Goal: Task Accomplishment & Management: Manage account settings

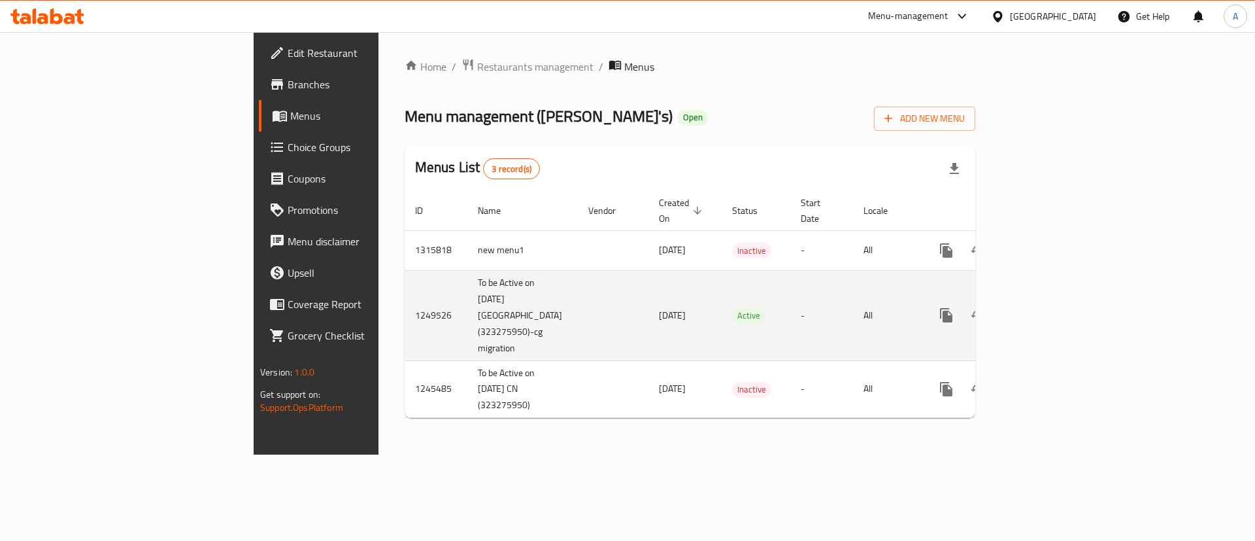
click at [1049, 307] on icon "enhanced table" at bounding box center [1041, 315] width 16 height 16
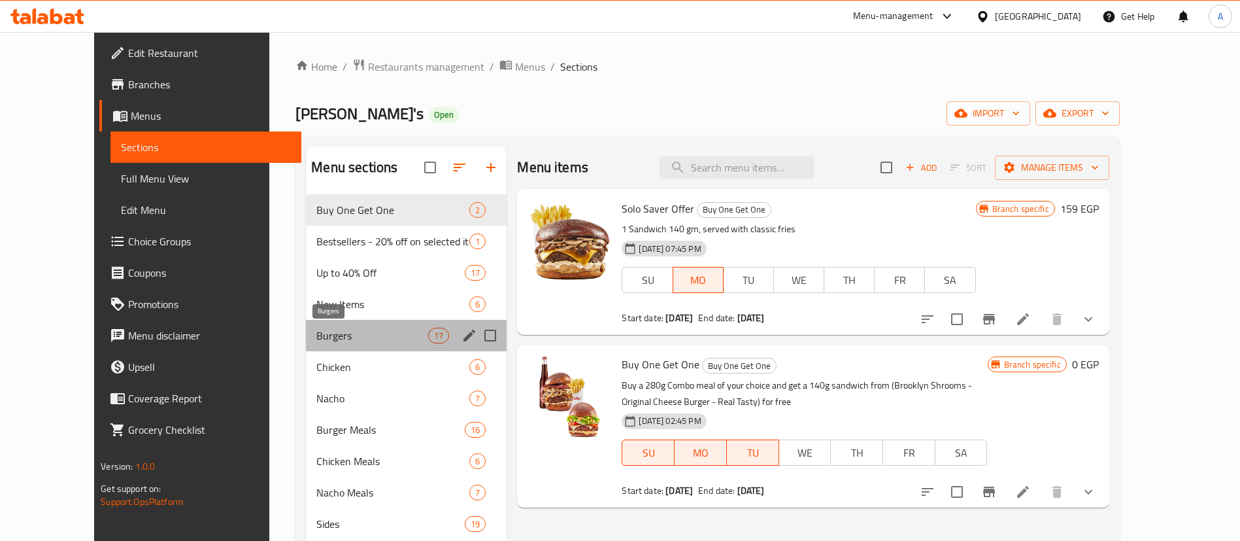
click at [319, 337] on span "Burgers" at bounding box center [372, 336] width 112 height 16
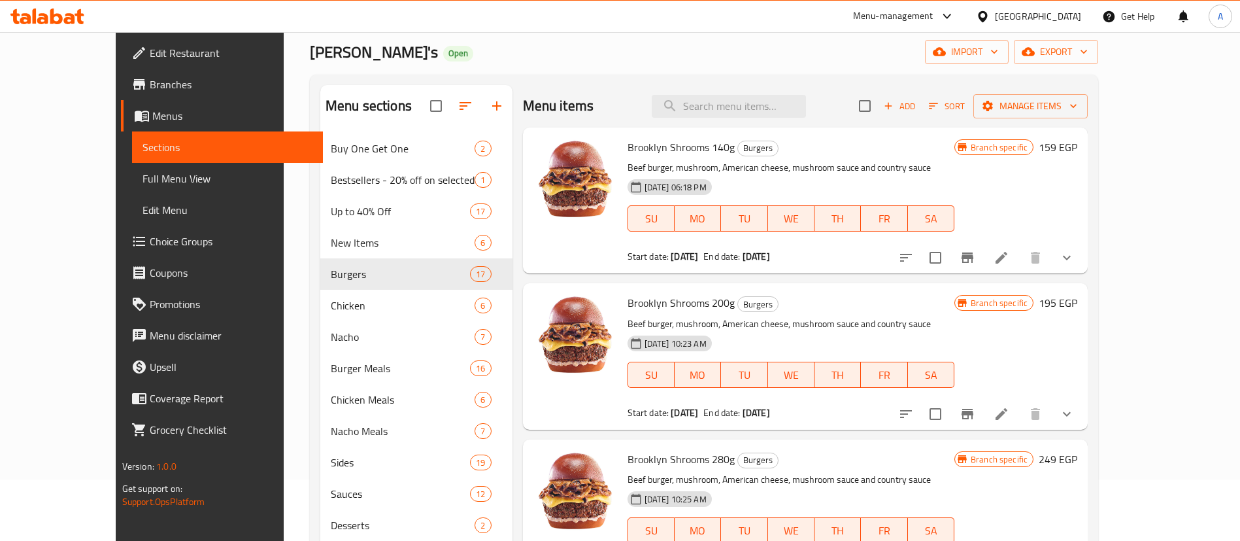
scroll to position [65, 0]
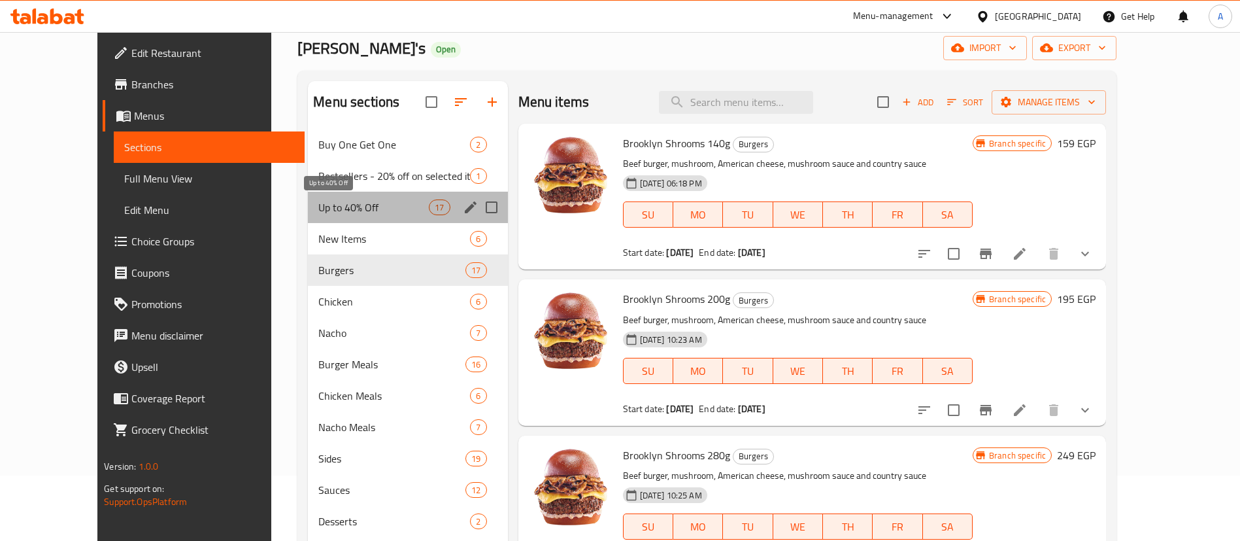
click at [318, 211] on span "Up to 40% Off" at bounding box center [373, 207] width 110 height 16
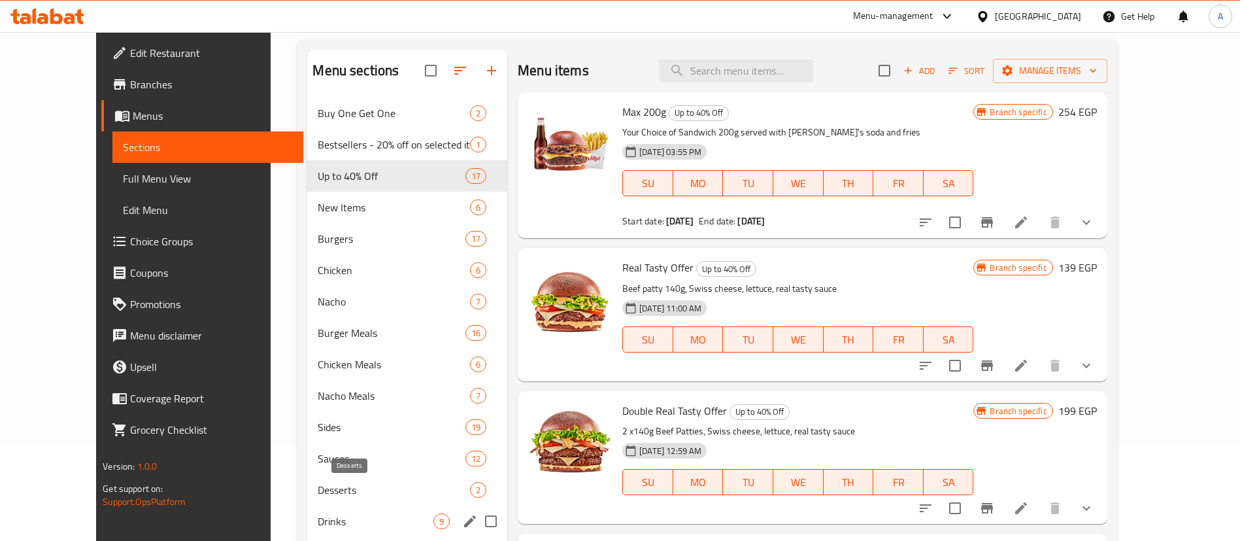
scroll to position [183, 0]
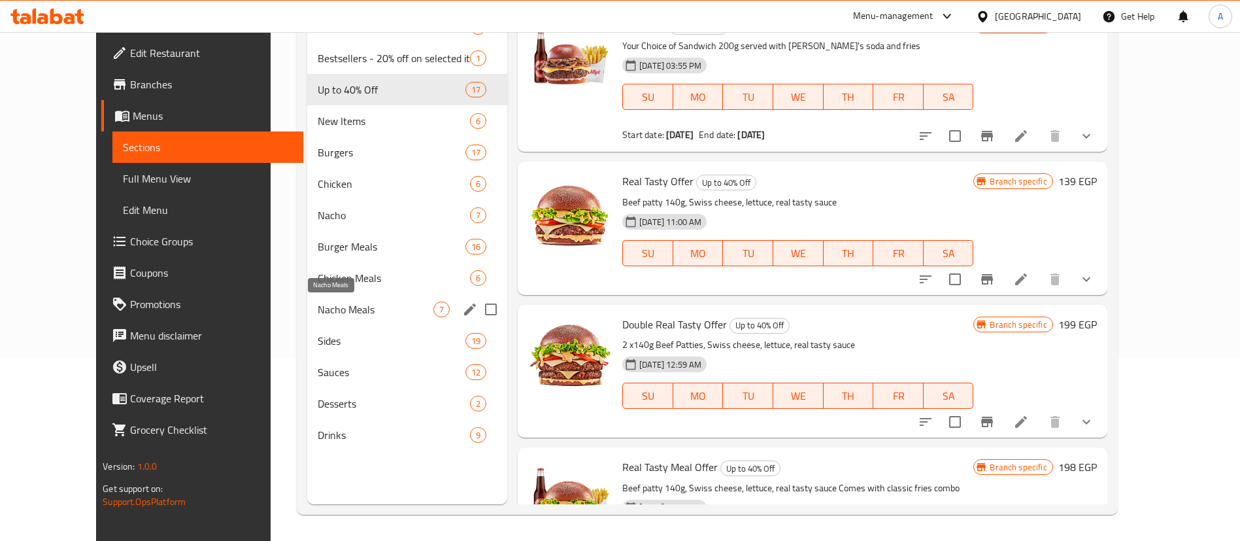
click at [320, 309] on span "Nacho Meals" at bounding box center [376, 309] width 116 height 16
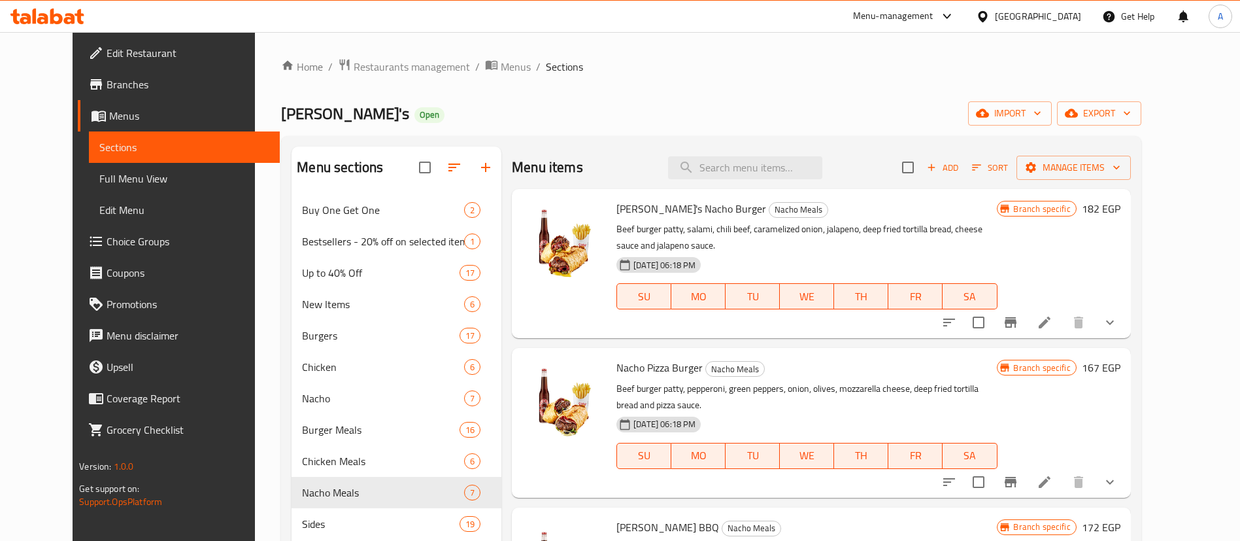
click at [1026, 323] on button "Branch-specific-item" at bounding box center [1010, 322] width 31 height 31
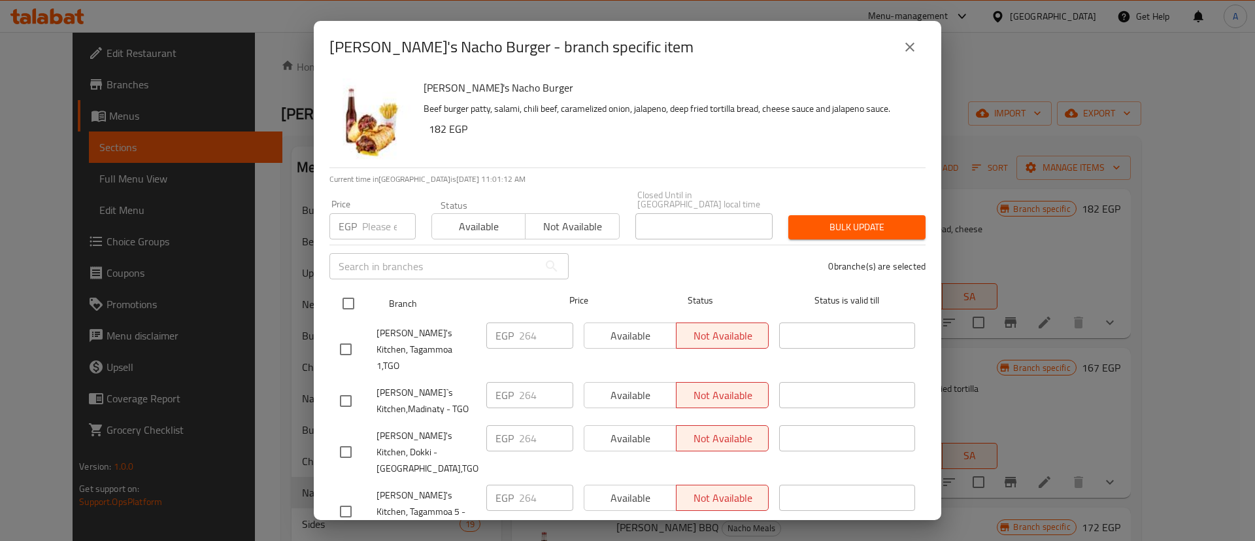
click at [346, 297] on input "checkbox" at bounding box center [348, 303] width 27 height 27
checkbox input "true"
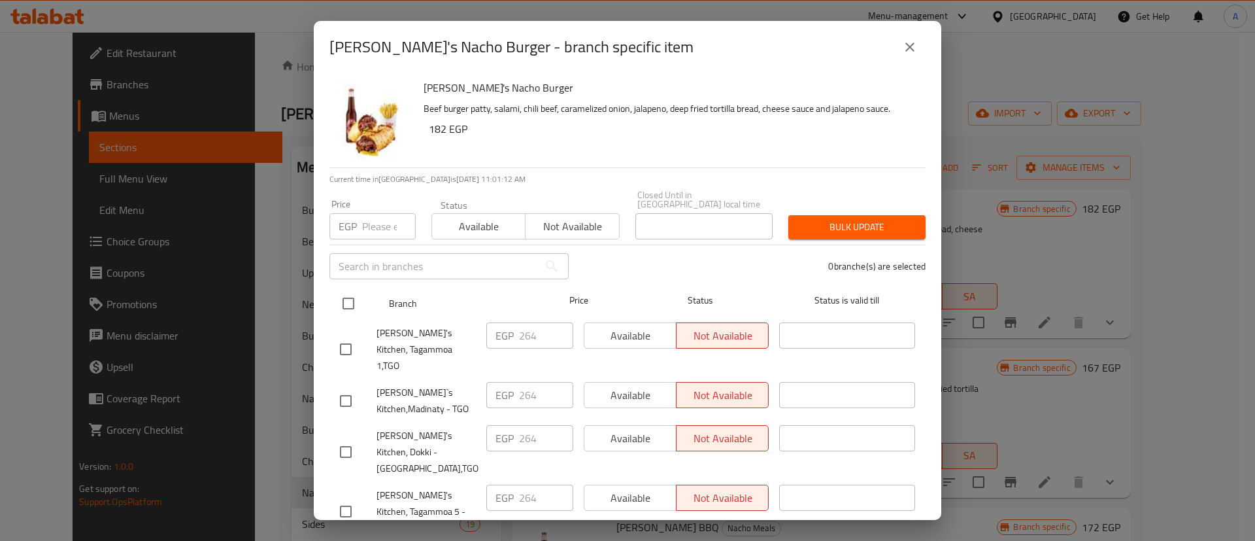
checkbox input "true"
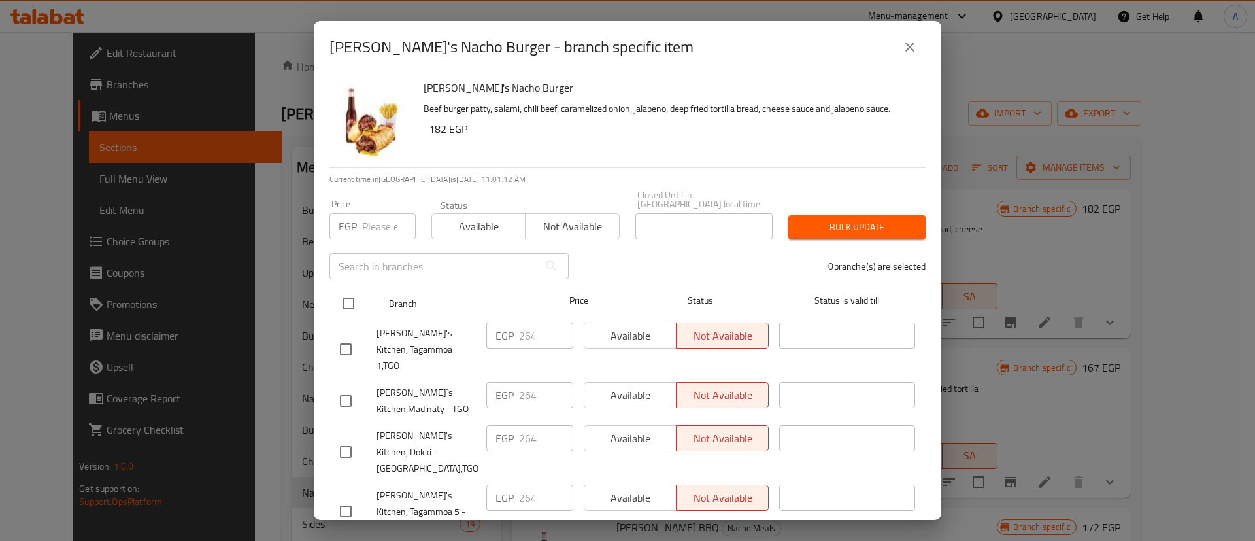
checkbox input "true"
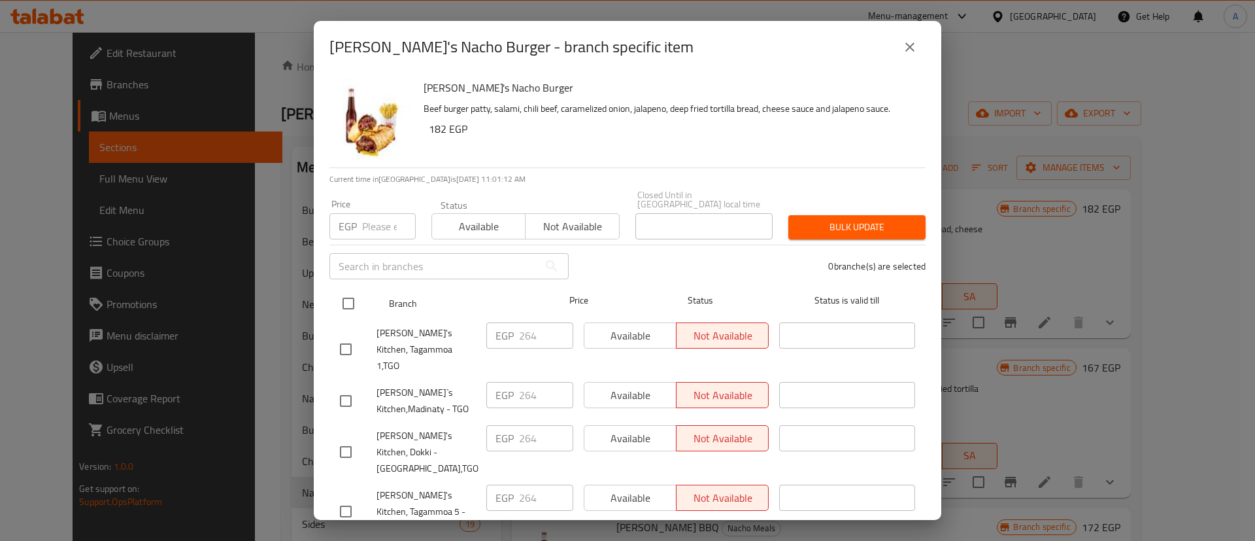
checkbox input "true"
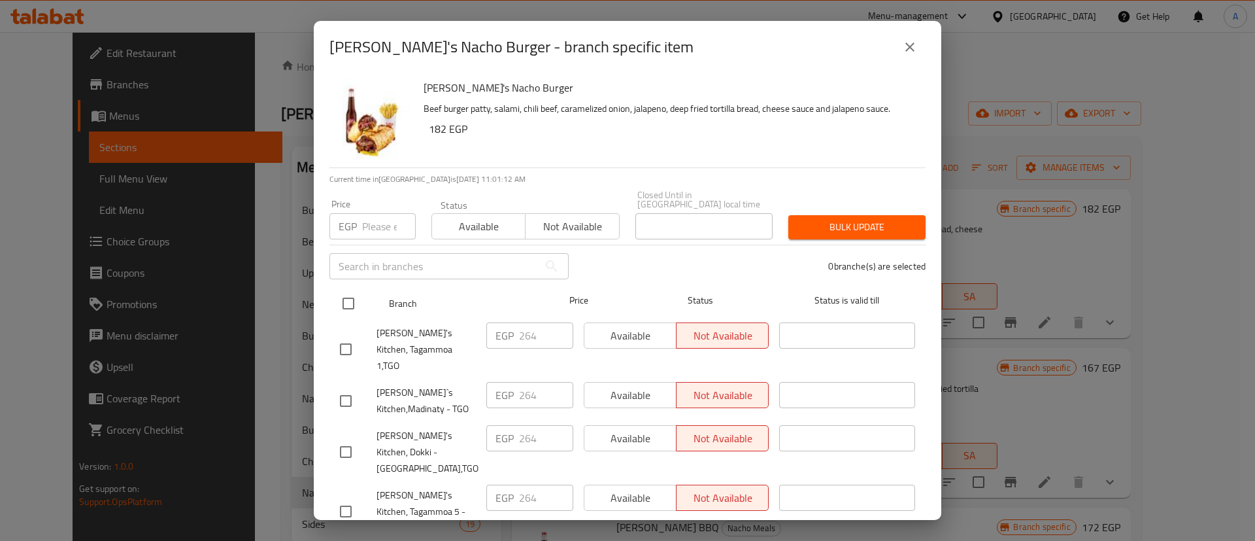
checkbox input "true"
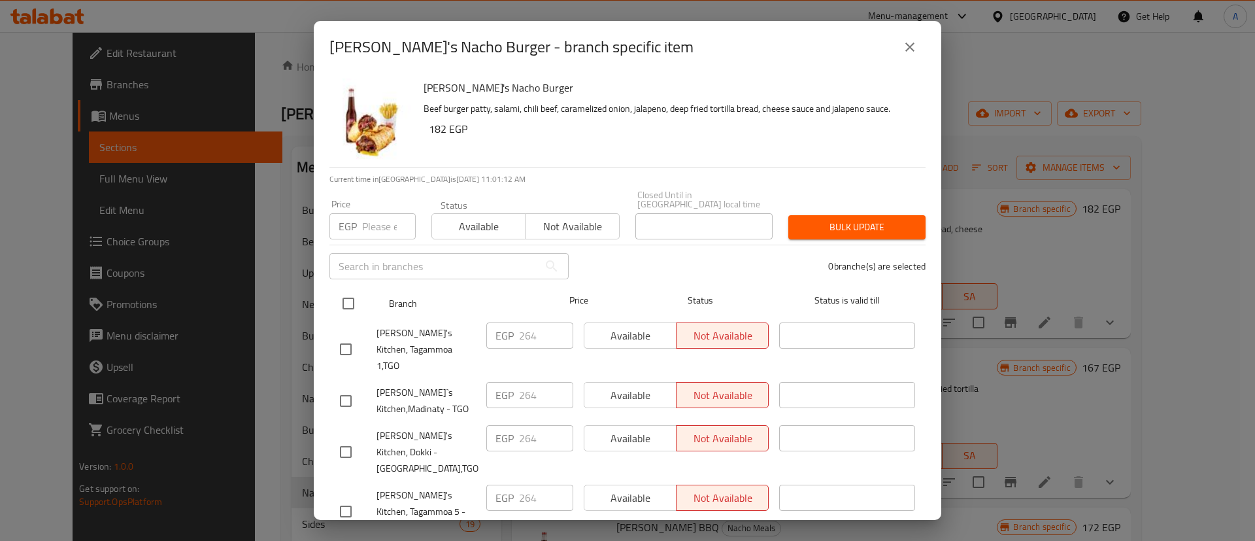
checkbox input "true"
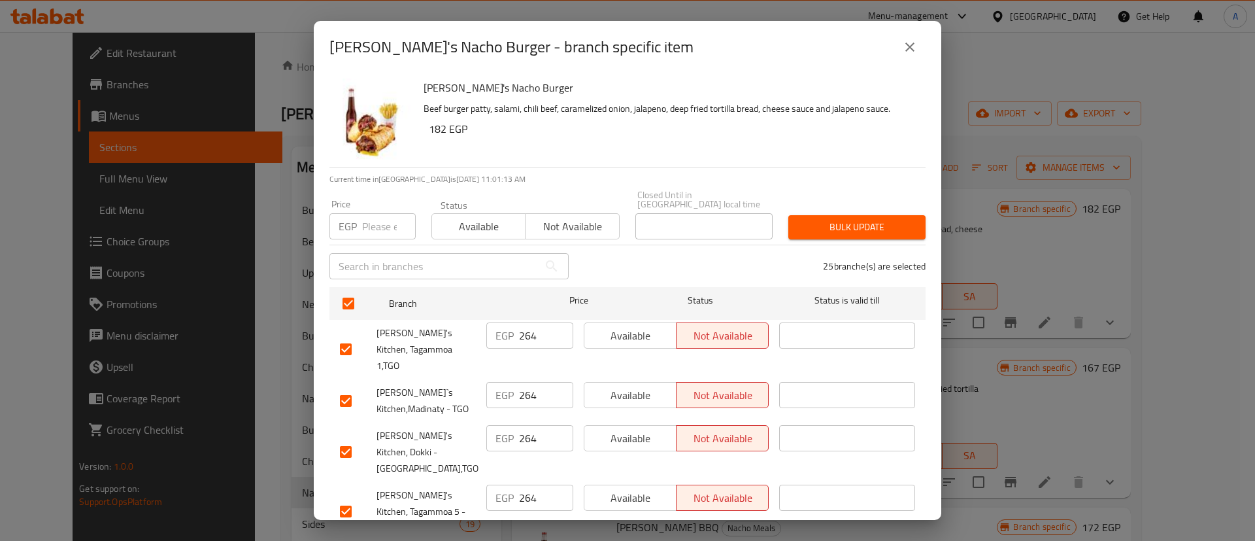
click at [365, 214] on input "number" at bounding box center [389, 226] width 54 height 26
type input "278"
click at [856, 219] on span "Bulk update" at bounding box center [857, 227] width 116 height 16
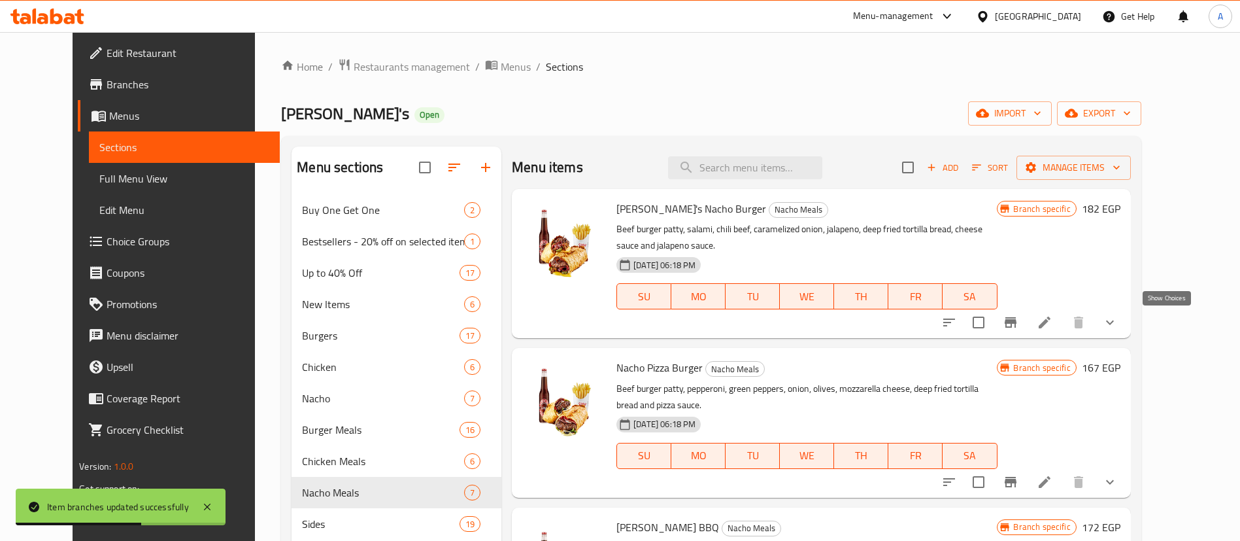
click at [1118, 325] on icon "show more" at bounding box center [1110, 322] width 16 height 16
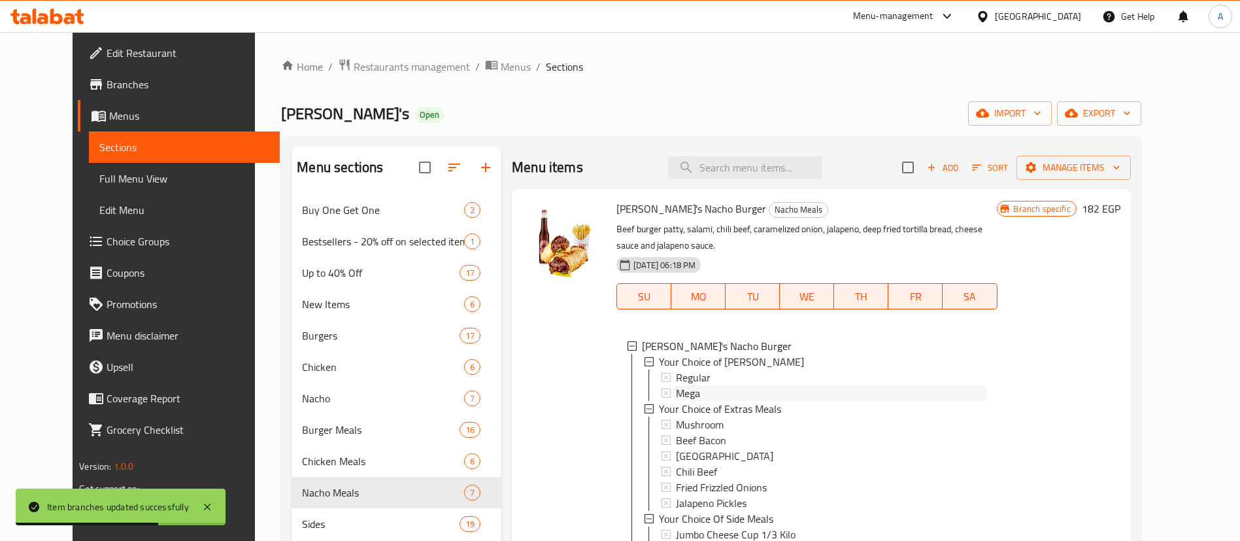
click at [697, 391] on div "Mega" at bounding box center [831, 393] width 311 height 16
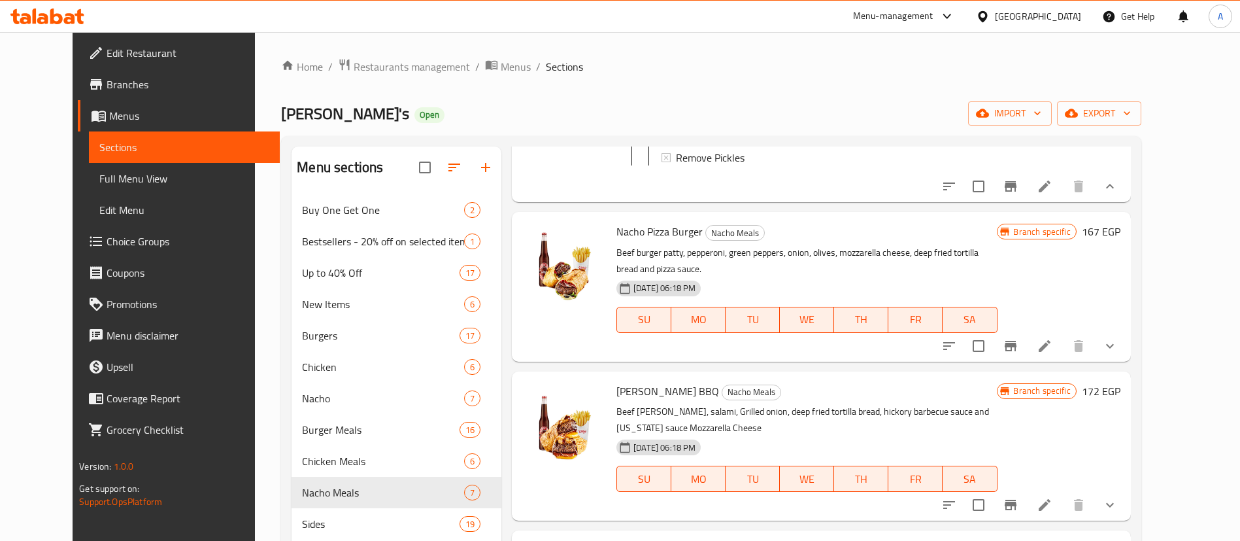
scroll to position [817, 0]
click at [1017, 342] on icon "Branch-specific-item" at bounding box center [1011, 344] width 12 height 10
click at [1118, 350] on icon "show more" at bounding box center [1110, 345] width 16 height 16
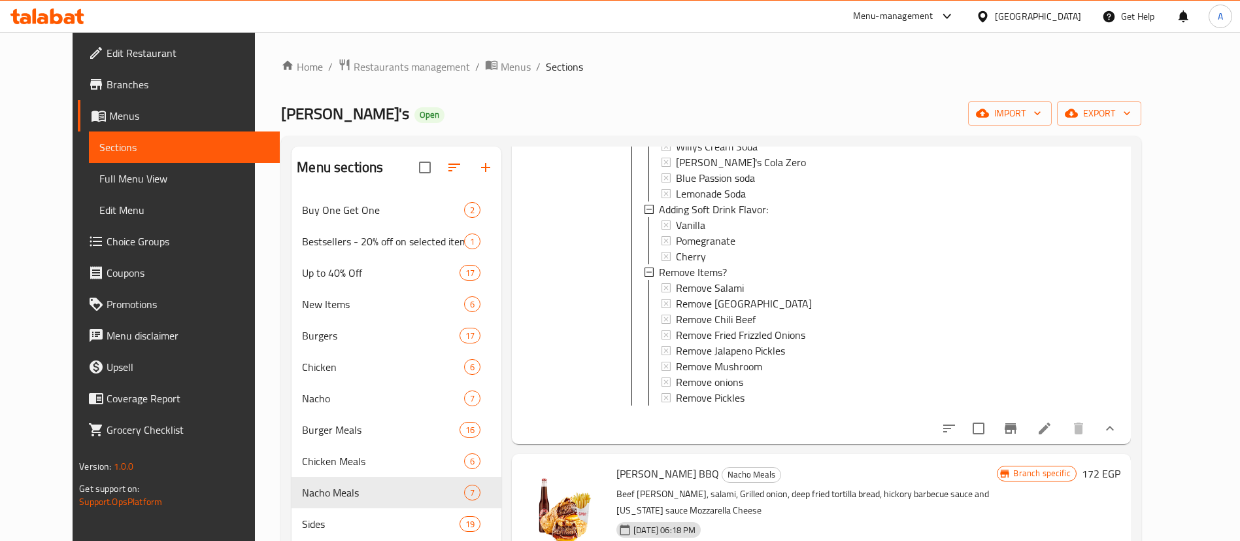
scroll to position [1406, 0]
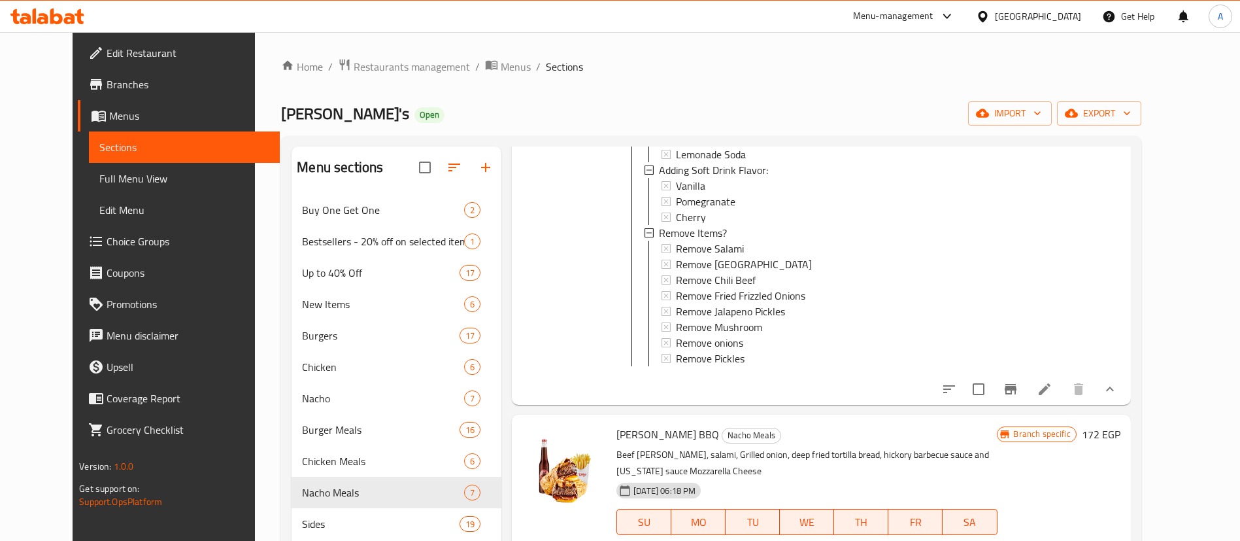
click at [1017, 394] on icon "Branch-specific-item" at bounding box center [1011, 389] width 12 height 10
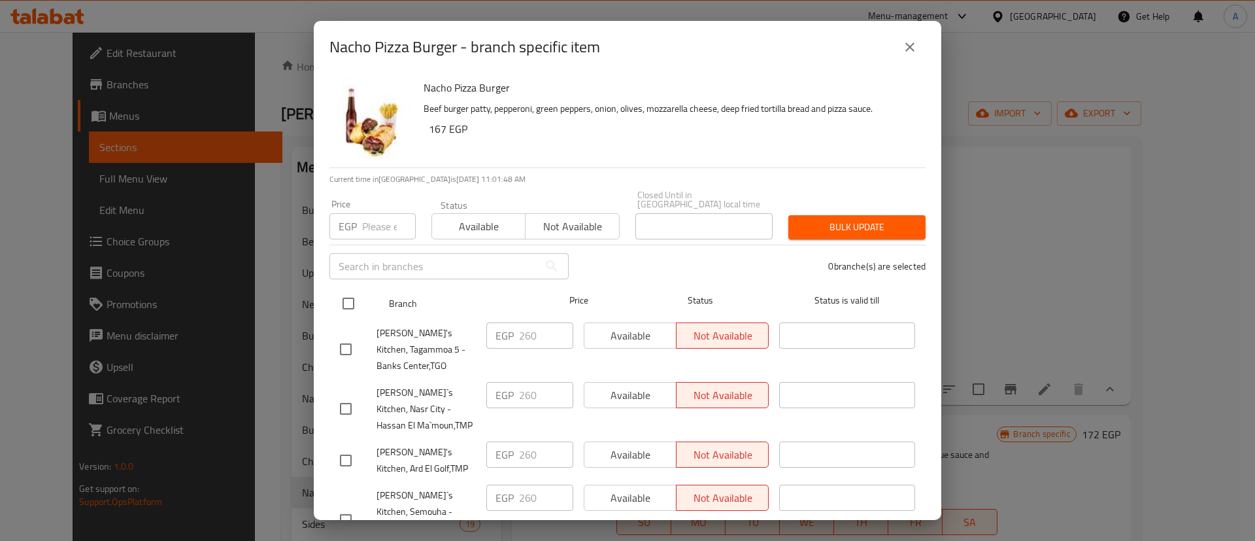
click at [350, 294] on input "checkbox" at bounding box center [348, 303] width 27 height 27
checkbox input "true"
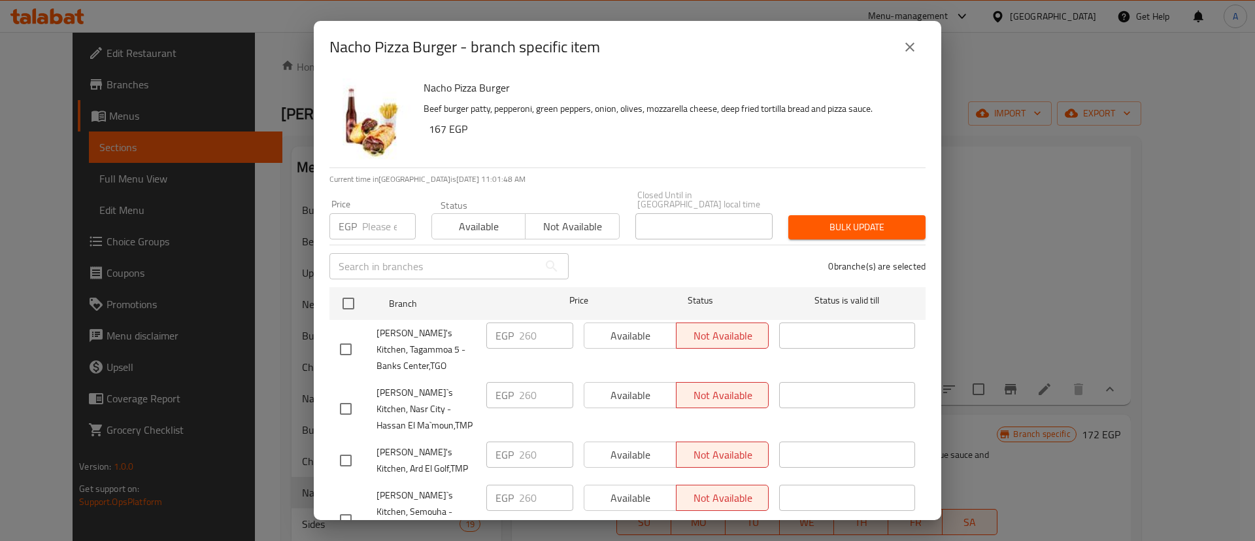
checkbox input "true"
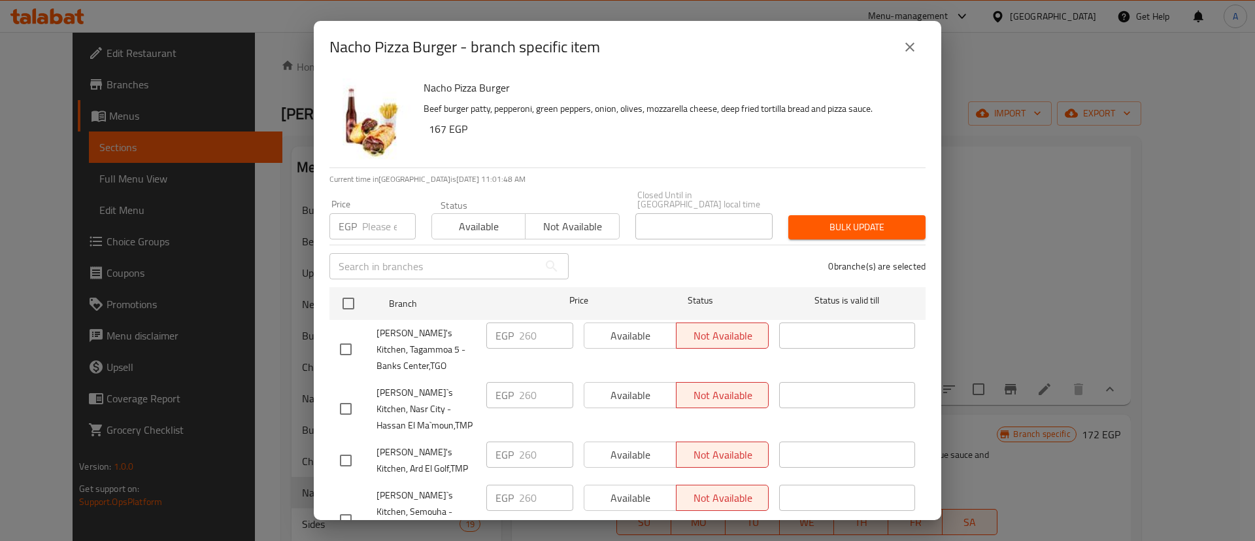
checkbox input "true"
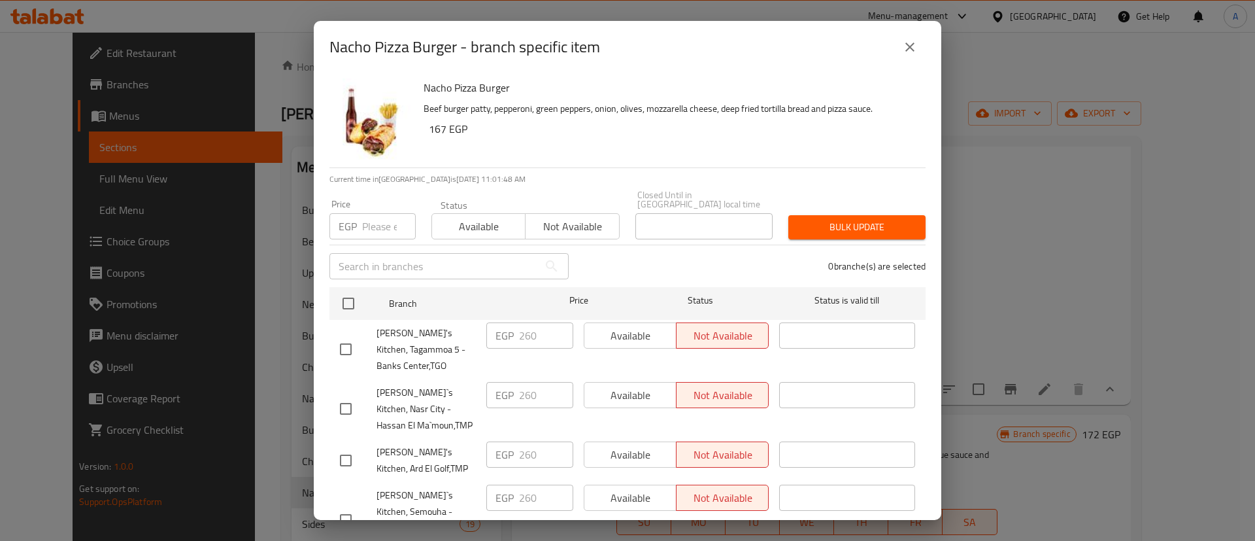
checkbox input "true"
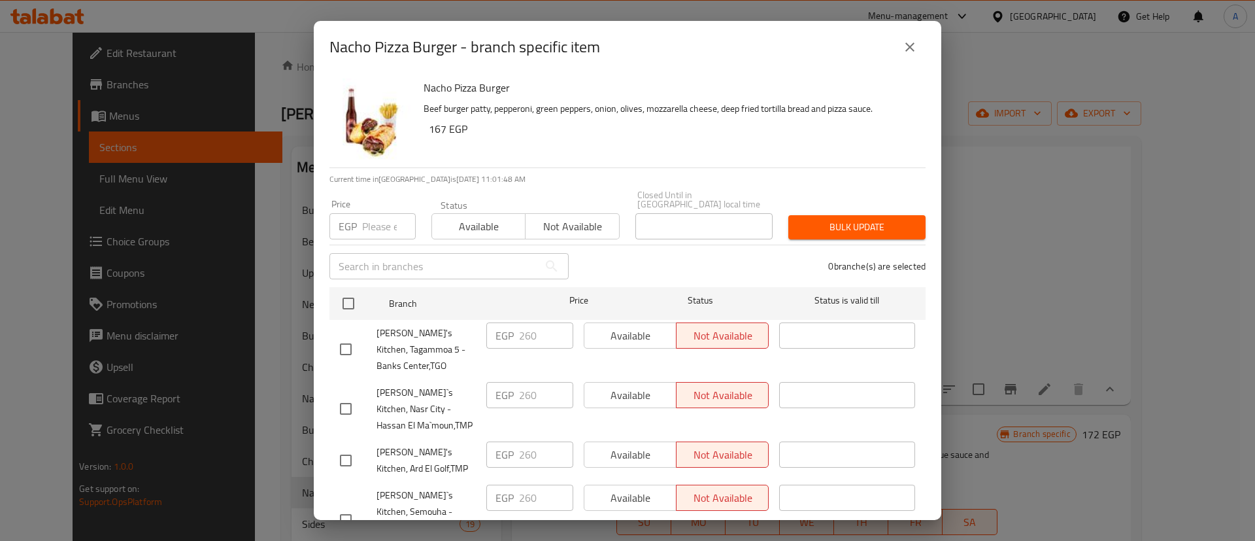
checkbox input "true"
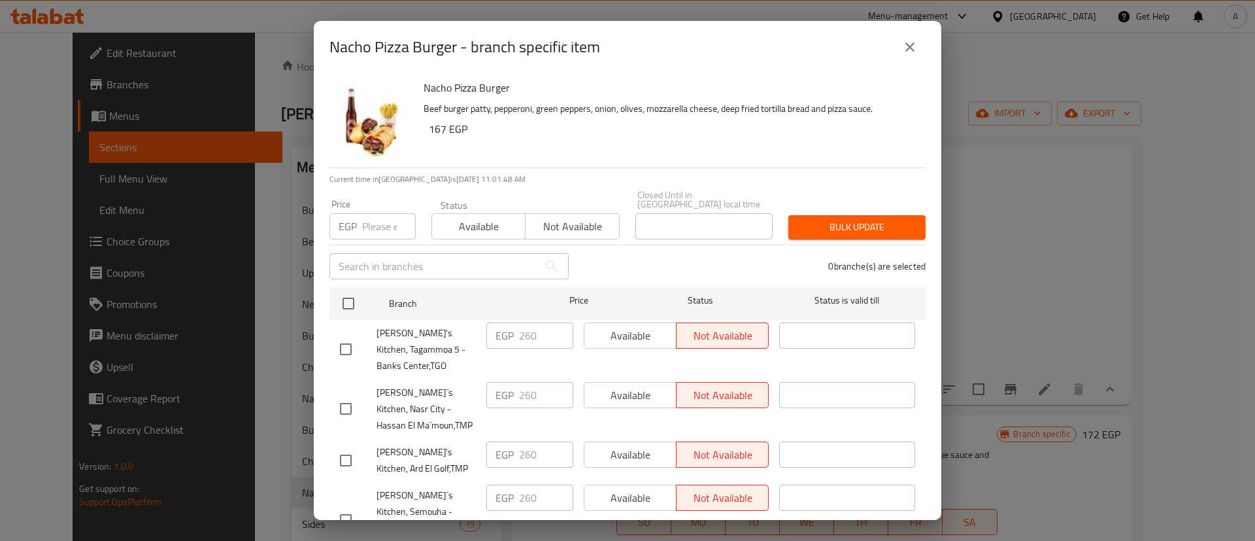
checkbox input "true"
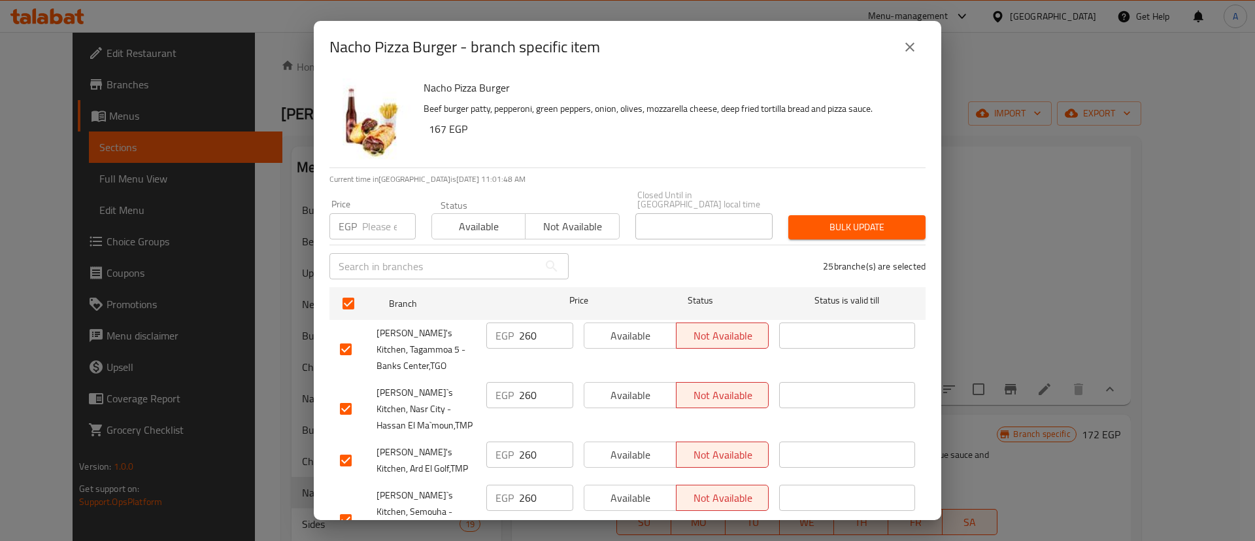
click at [370, 199] on div "Price EGP Price" at bounding box center [372, 219] width 86 height 40
click at [371, 216] on input "number" at bounding box center [389, 226] width 54 height 26
type input "268"
click at [859, 215] on button "Bulk update" at bounding box center [856, 227] width 137 height 24
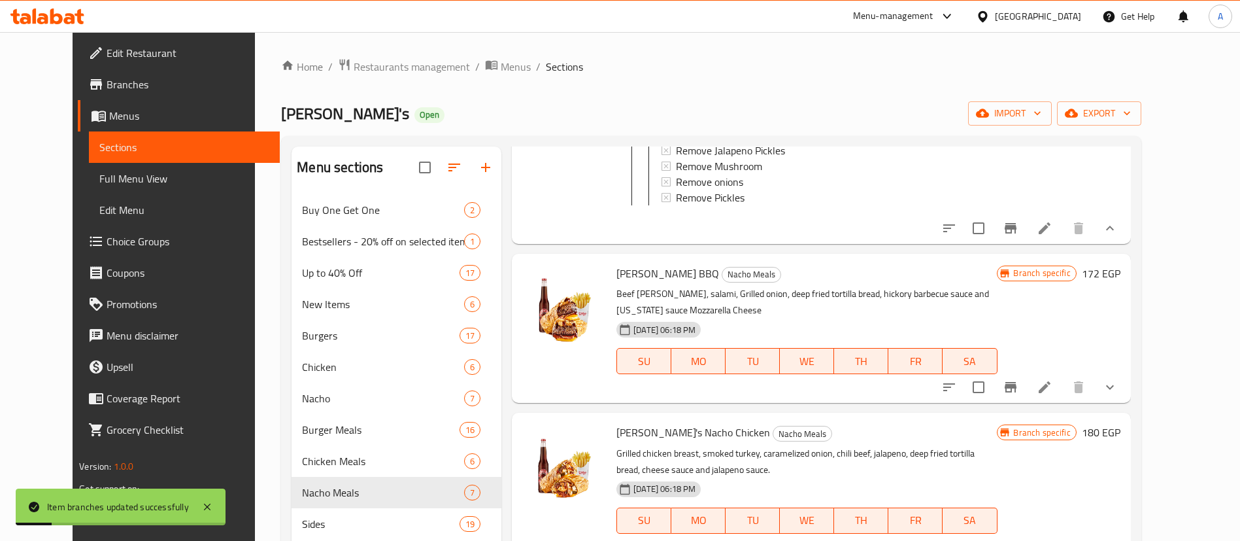
scroll to position [1569, 0]
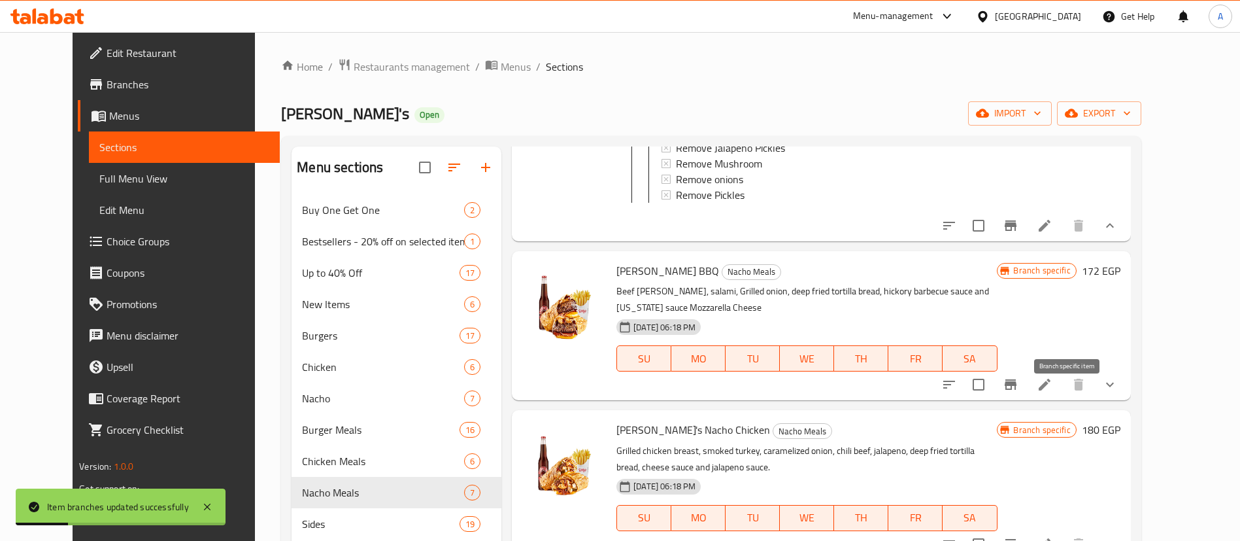
click at [1019, 392] on icon "Branch-specific-item" at bounding box center [1011, 385] width 16 height 16
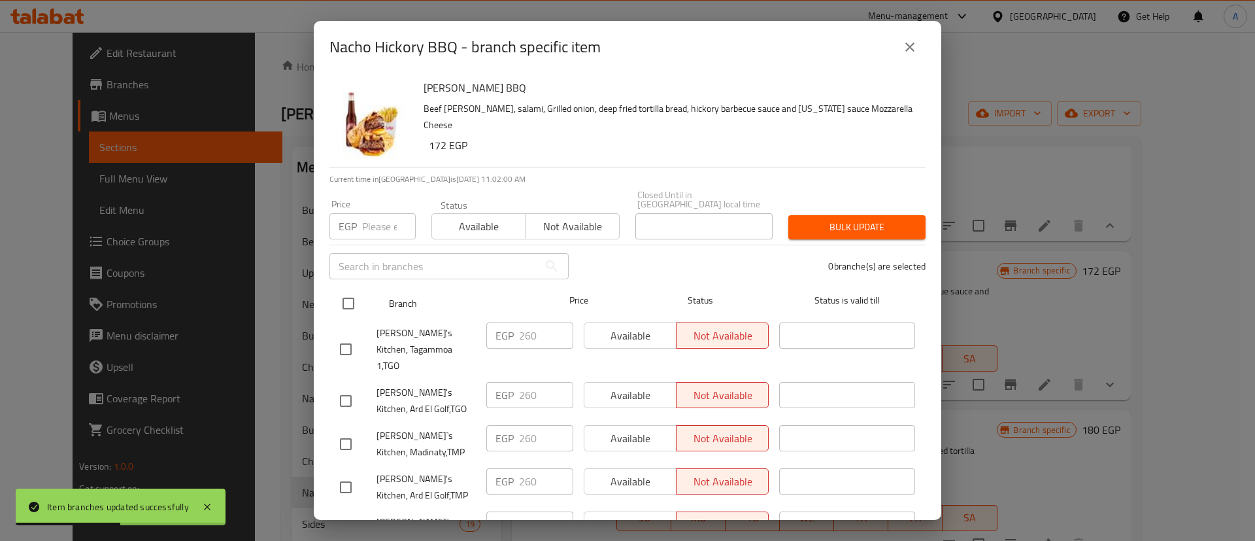
click at [352, 296] on input "checkbox" at bounding box center [348, 303] width 27 height 27
checkbox input "true"
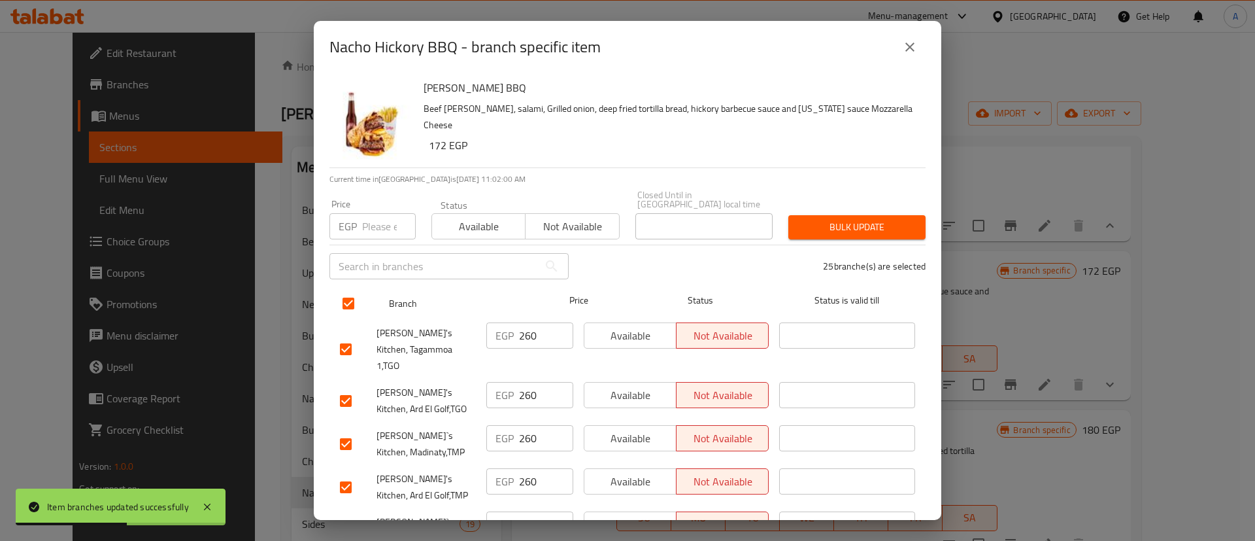
checkbox input "true"
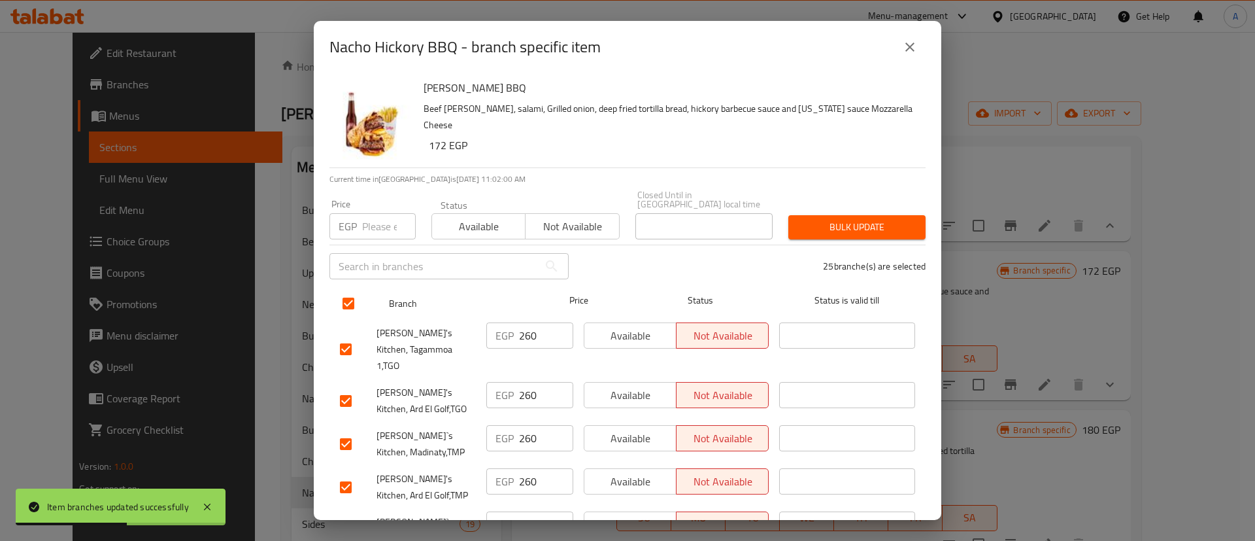
checkbox input "true"
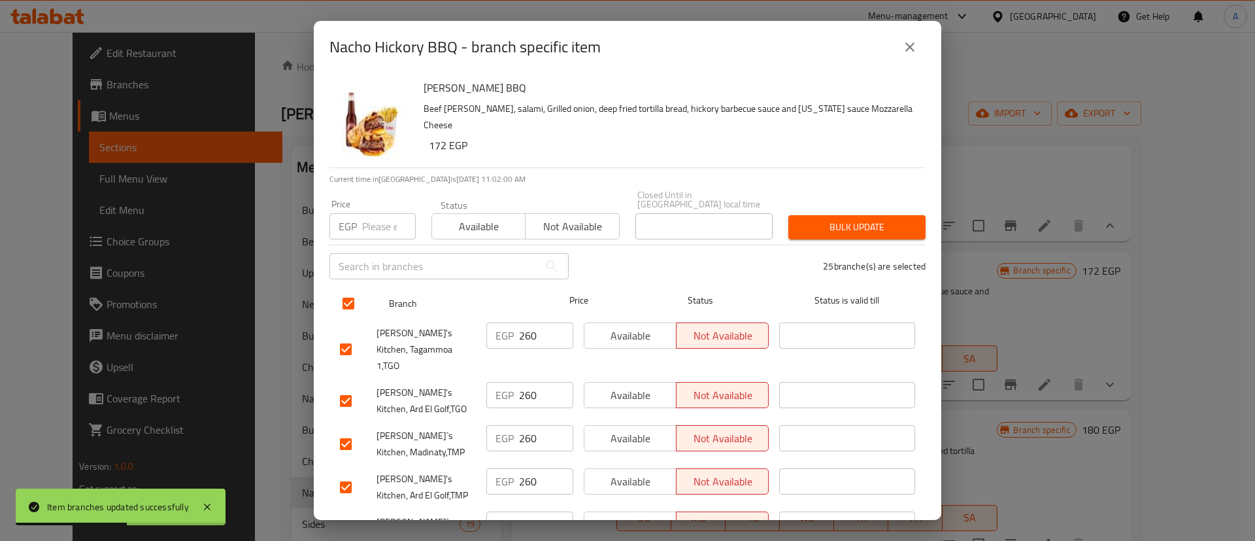
checkbox input "true"
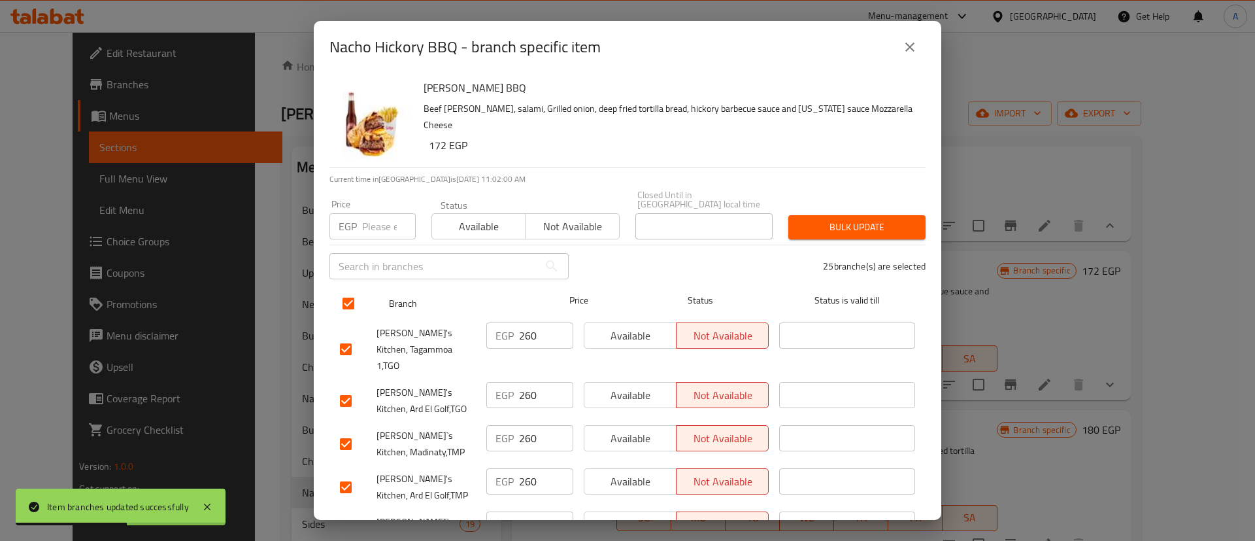
checkbox input "true"
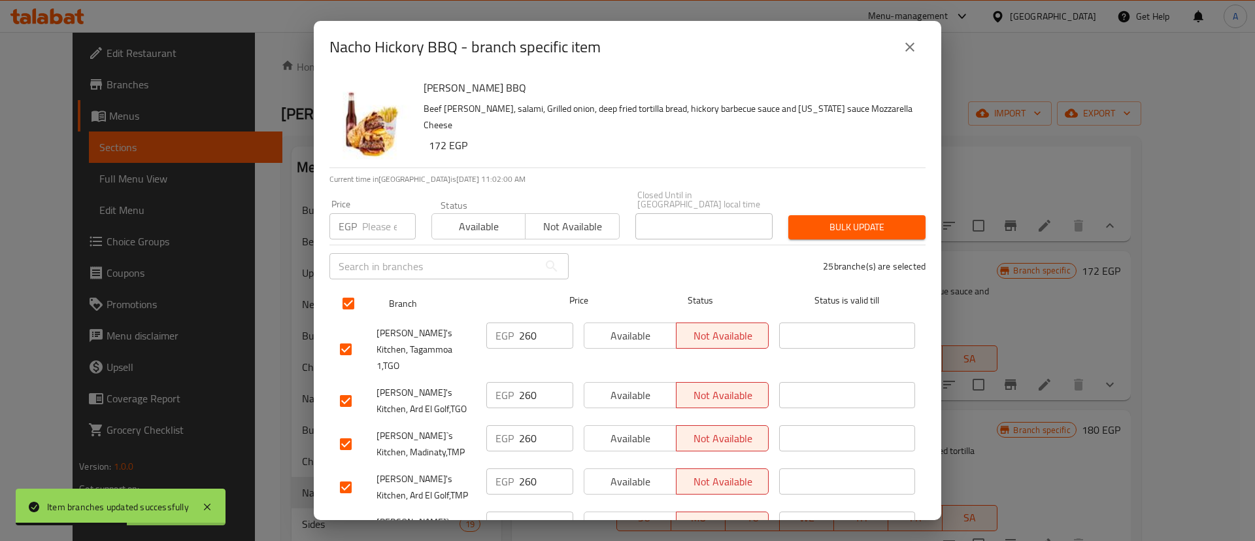
checkbox input "true"
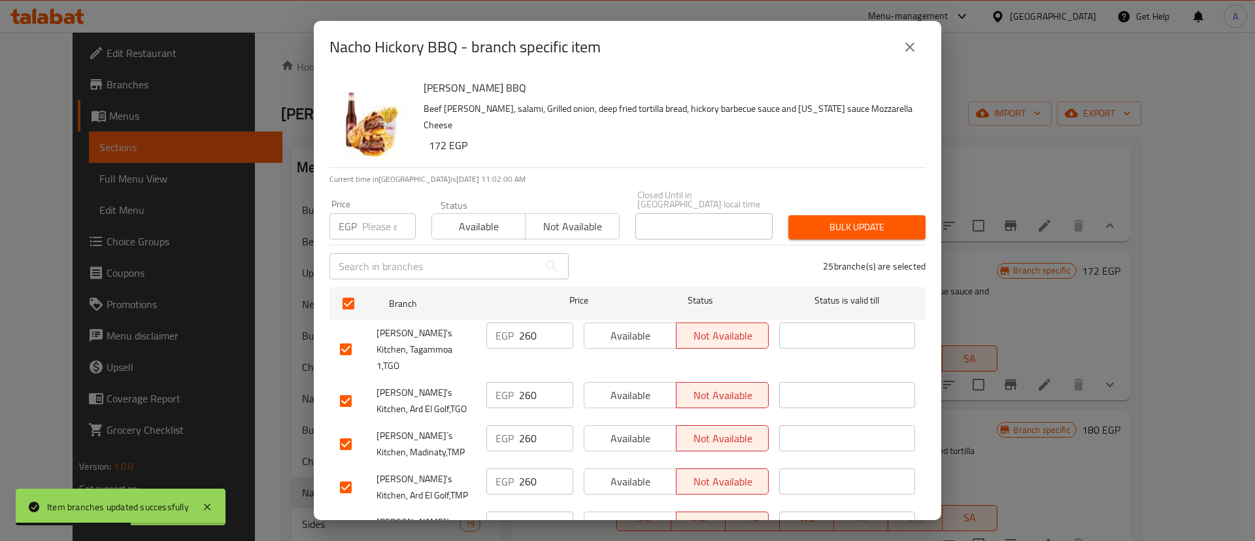
click at [375, 213] on input "number" at bounding box center [389, 226] width 54 height 26
type input "268"
click at [856, 215] on button "Bulk update" at bounding box center [856, 227] width 137 height 24
